Goal: Find specific page/section: Find specific page/section

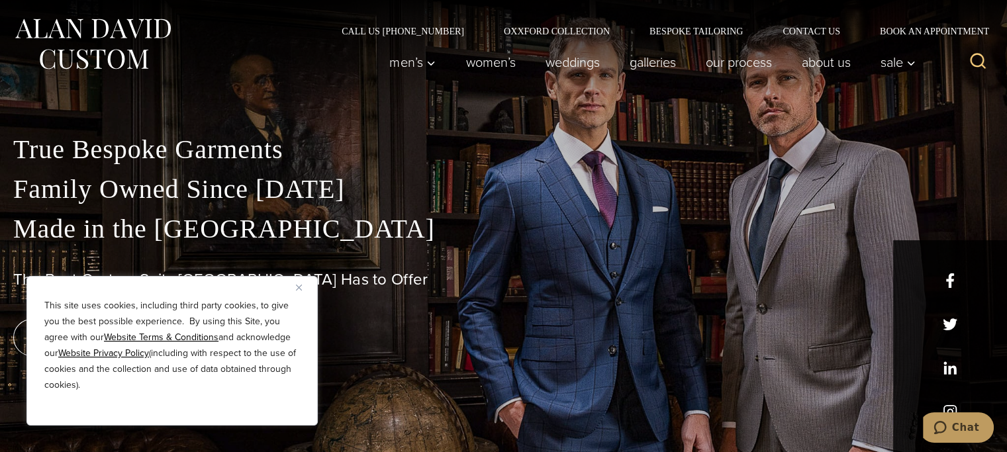
click at [977, 66] on icon "Search" at bounding box center [978, 61] width 19 height 19
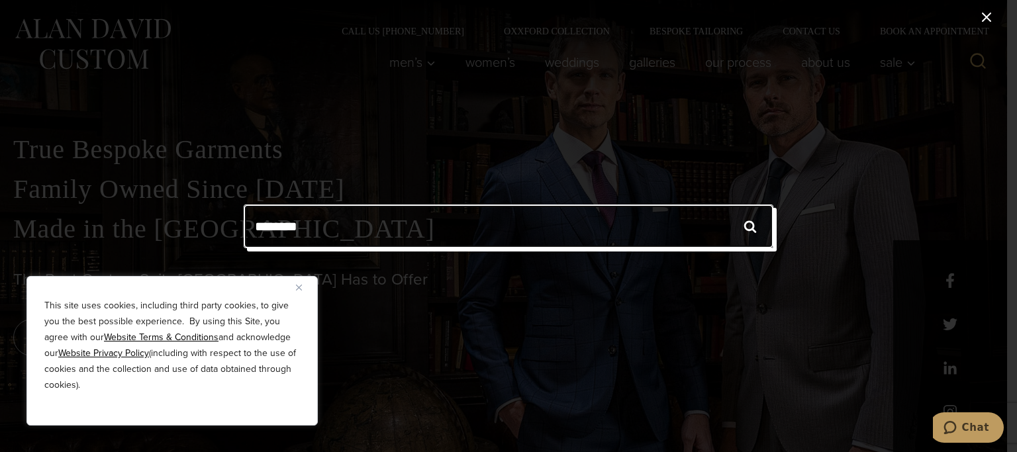
drag, startPoint x: 450, startPoint y: 216, endPoint x: 445, endPoint y: 194, distance: 23.0
click at [442, 201] on div "Search for: ****** Search" at bounding box center [508, 226] width 1017 height 452
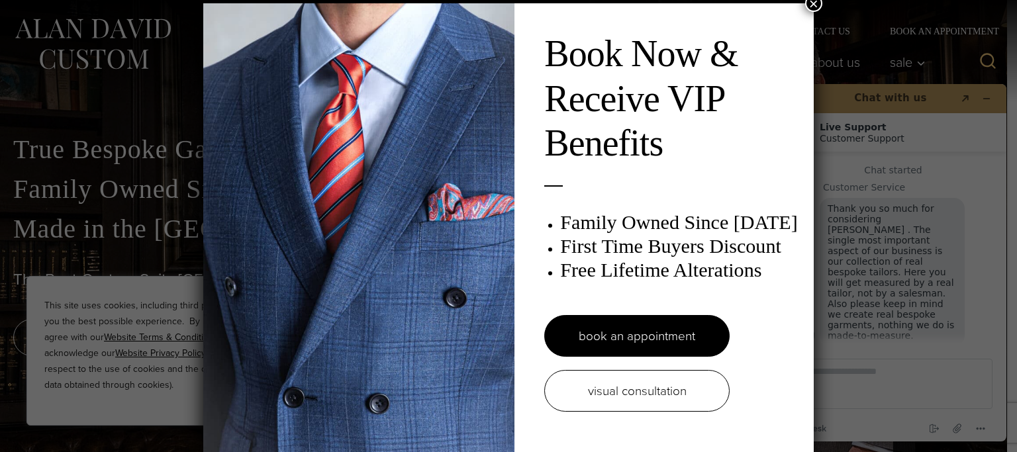
click at [805, 3] on button "×" at bounding box center [813, 3] width 17 height 17
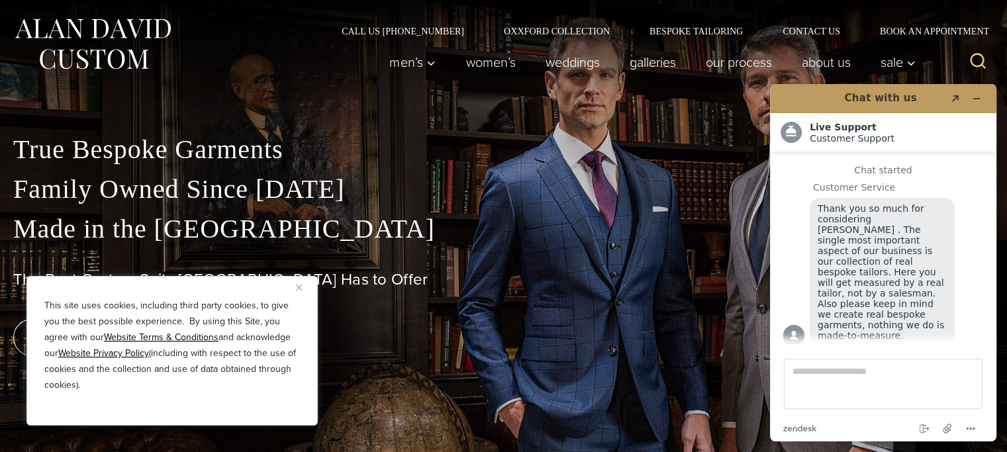
click at [301, 293] on button "Close" at bounding box center [304, 287] width 16 height 16
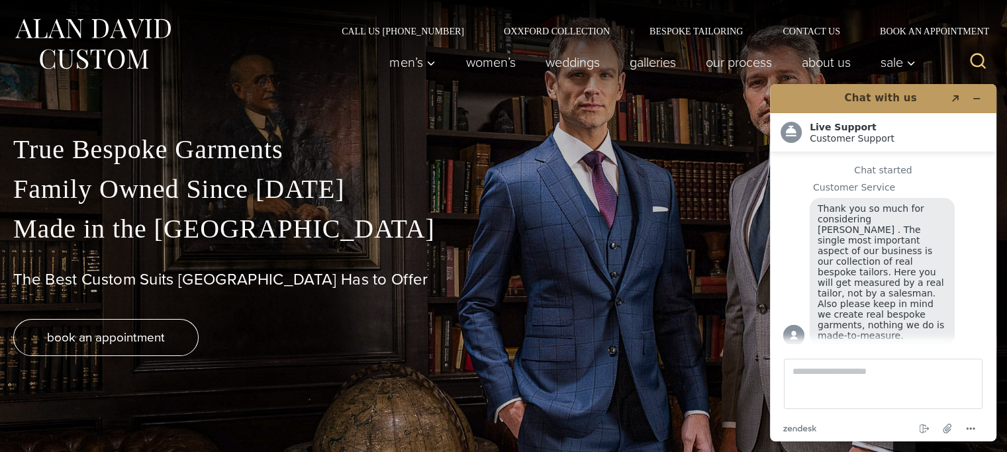
click at [977, 52] on icon "Search" at bounding box center [978, 61] width 19 height 19
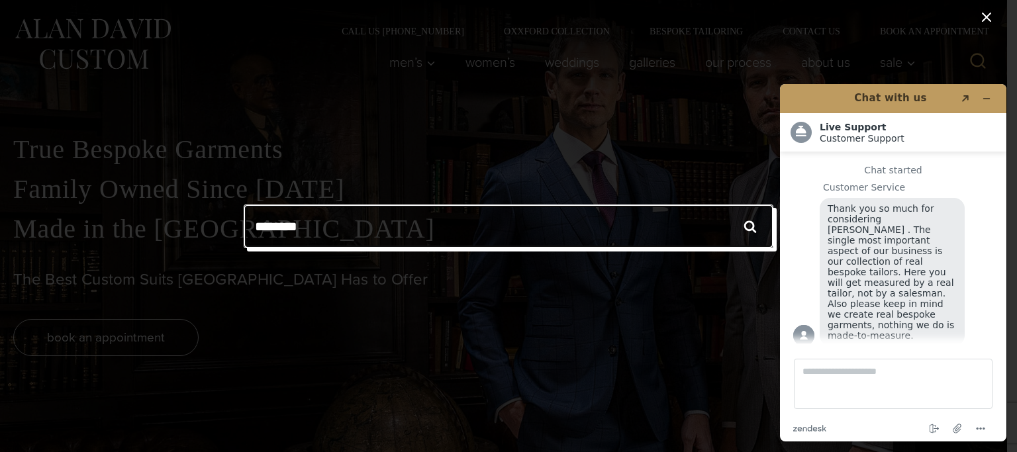
click at [312, 224] on input "Search for:" at bounding box center [509, 227] width 530 height 44
type input "**********"
click at [727, 205] on input "******" at bounding box center [750, 227] width 46 height 44
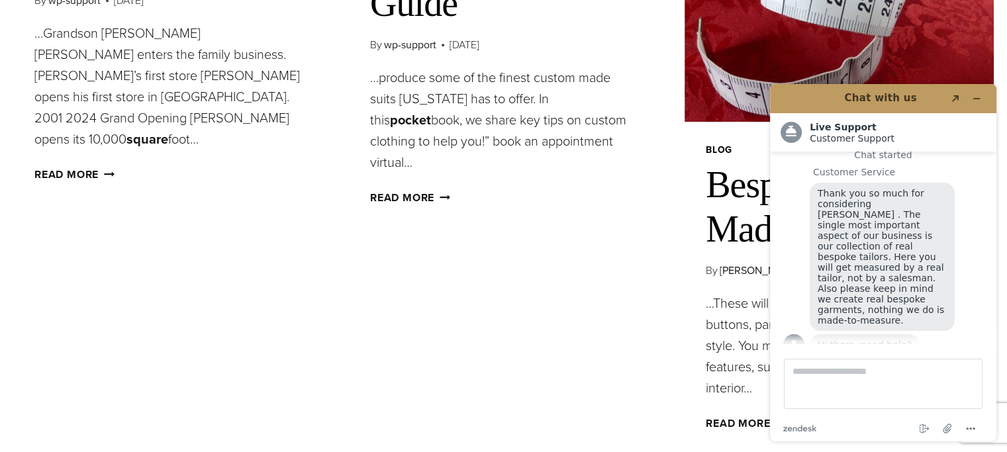
scroll to position [861, 0]
click at [983, 99] on button "Minimise widget" at bounding box center [976, 98] width 21 height 19
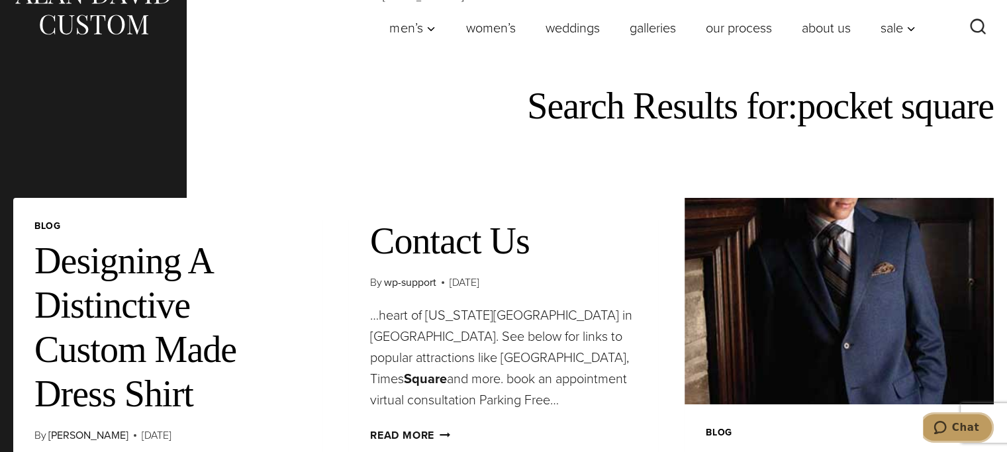
scroll to position [16, 0]
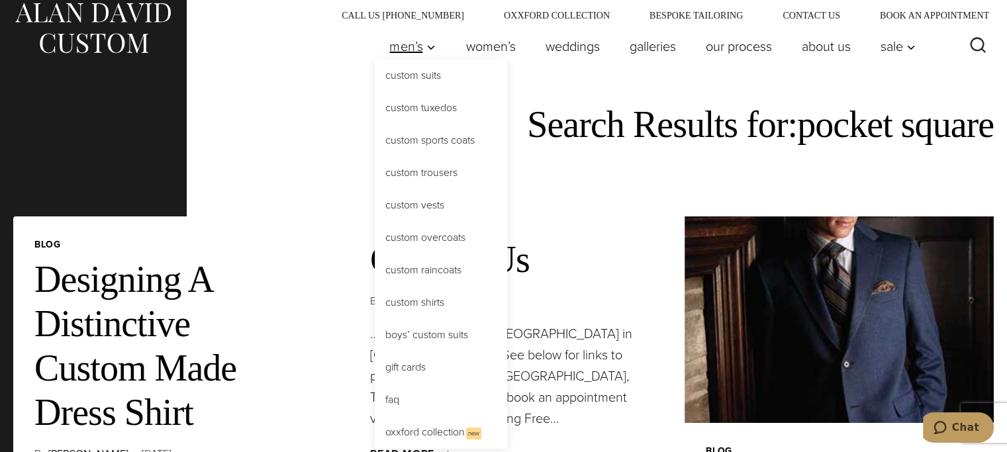
click at [425, 46] on icon "Primary Navigation" at bounding box center [431, 48] width 12 height 12
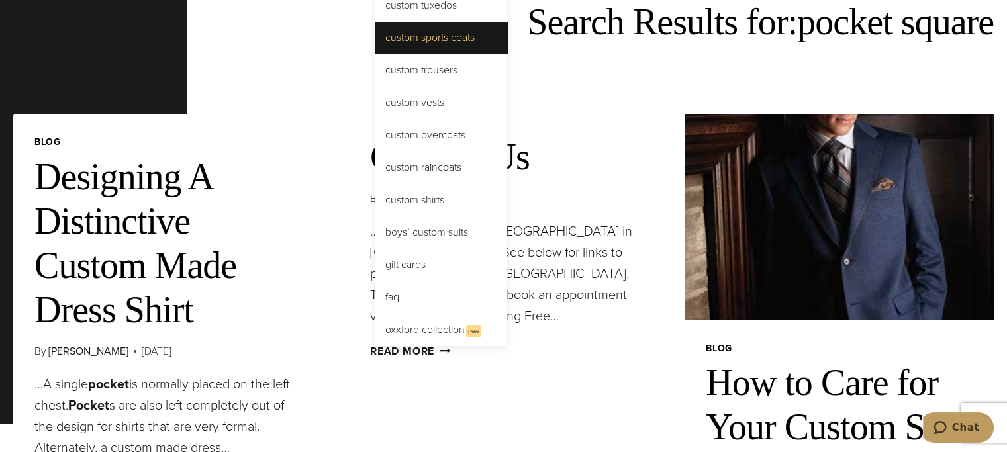
scroll to position [126, 0]
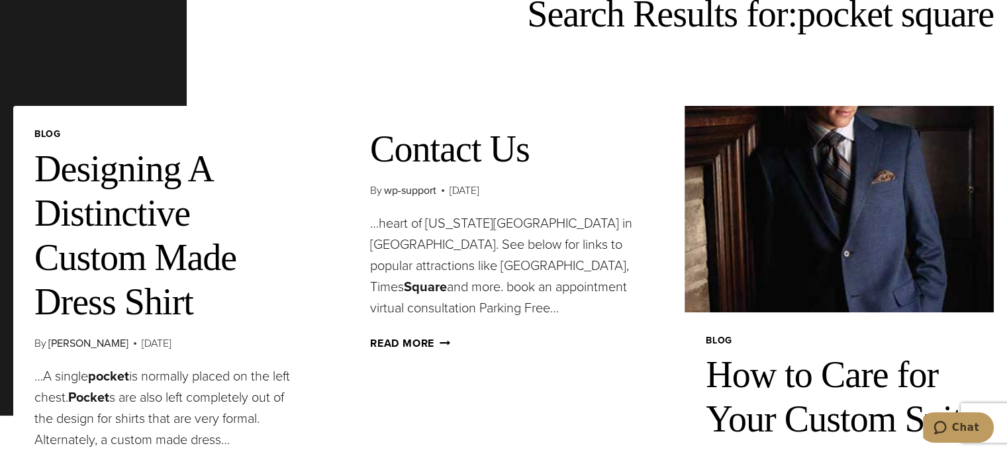
click at [422, 342] on link "Read More Contact Us Continue" at bounding box center [410, 343] width 80 height 15
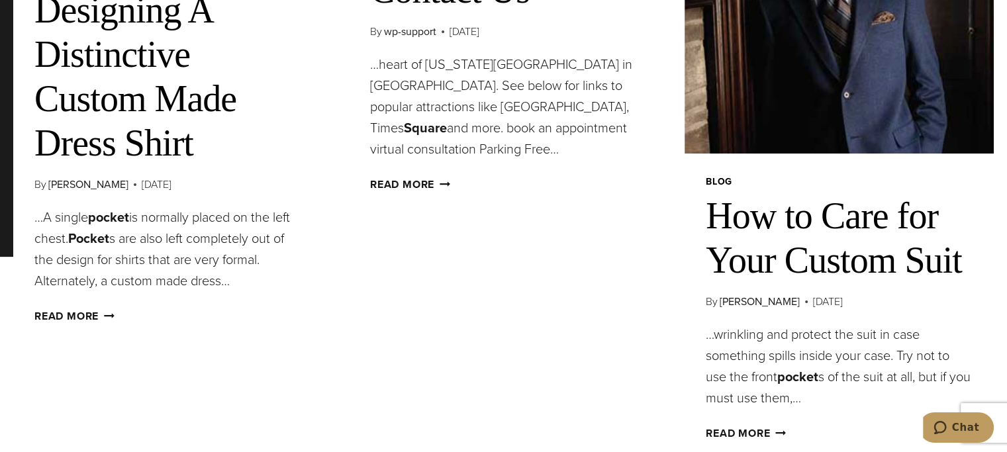
scroll to position [303, 0]
